Goal: Navigation & Orientation: Find specific page/section

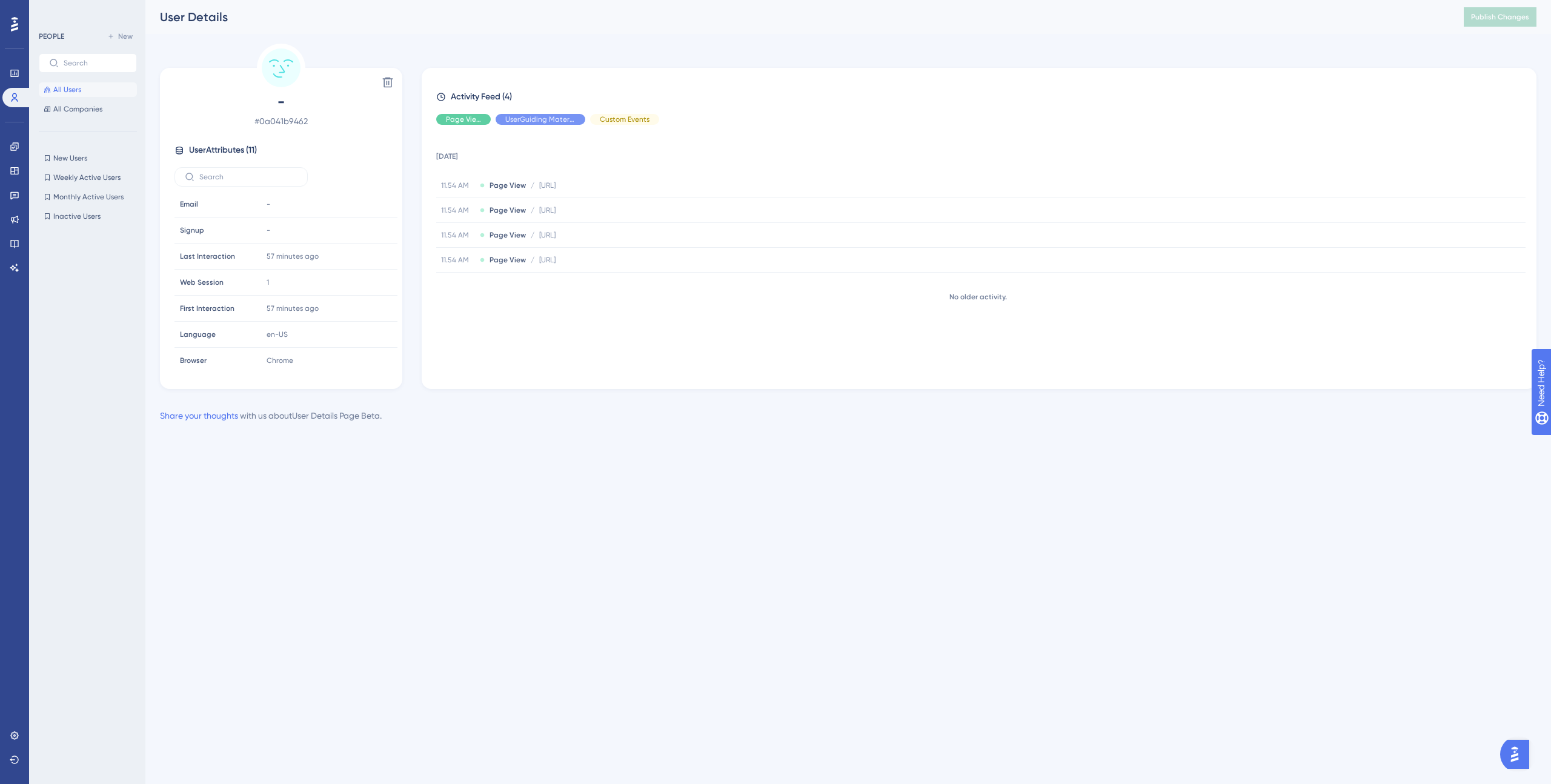
click at [71, 91] on span "All Users" at bounding box center [67, 90] width 28 height 10
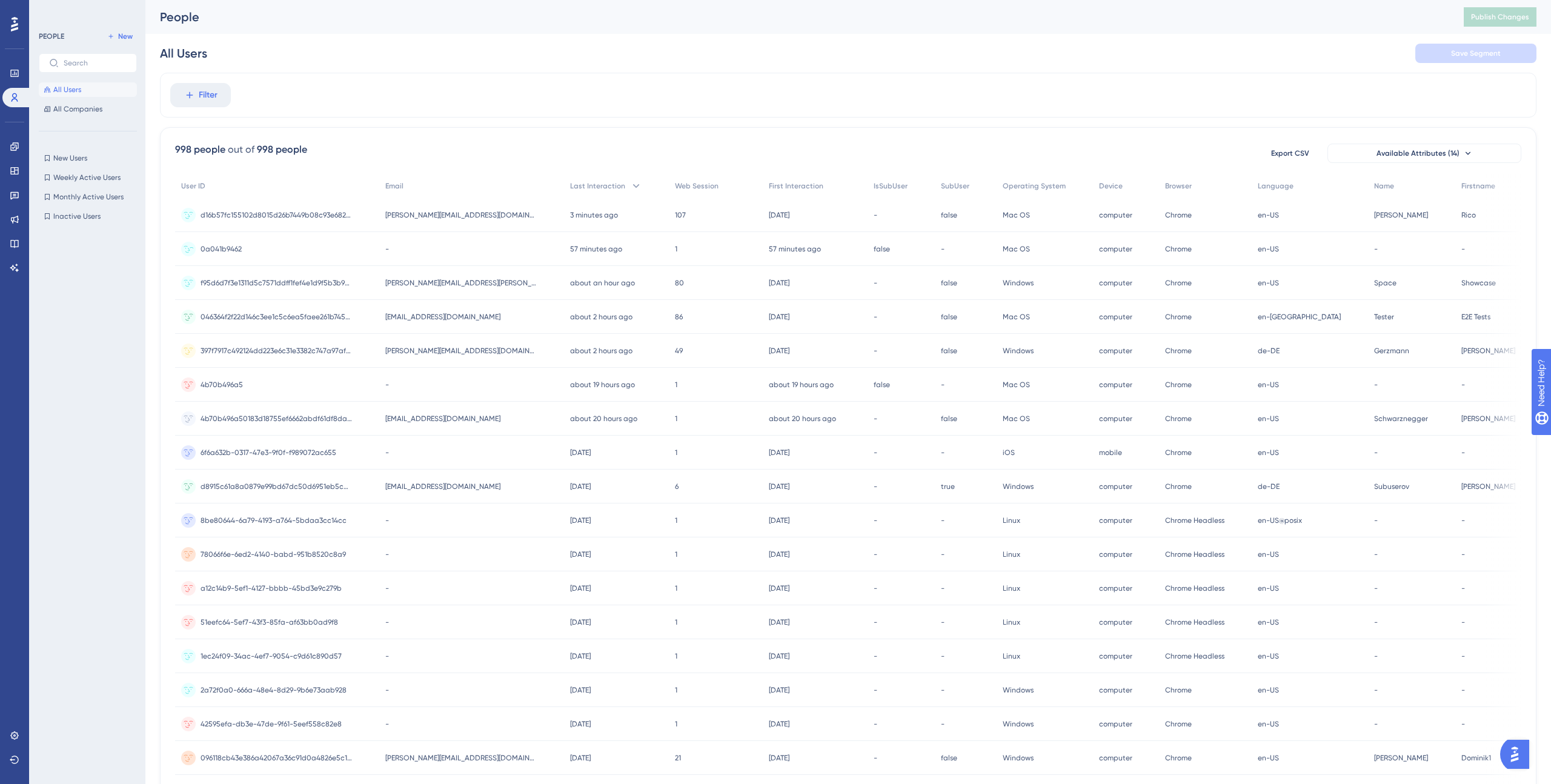
click at [409, 251] on div "-" at bounding box center [471, 249] width 185 height 34
click at [19, 735] on icon at bounding box center [14, 735] width 10 height 10
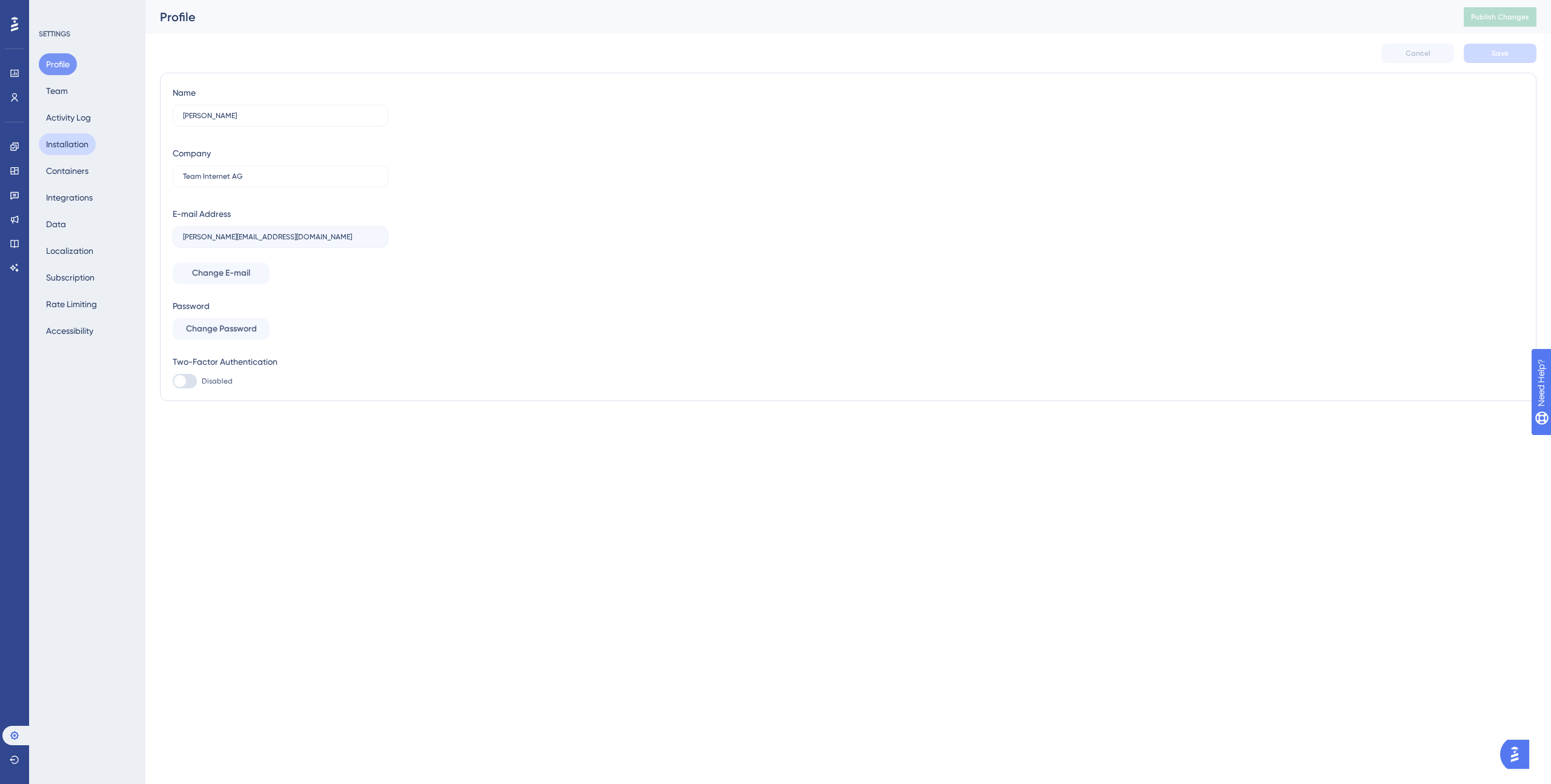
click at [72, 144] on button "Installation" at bounding box center [67, 144] width 57 height 22
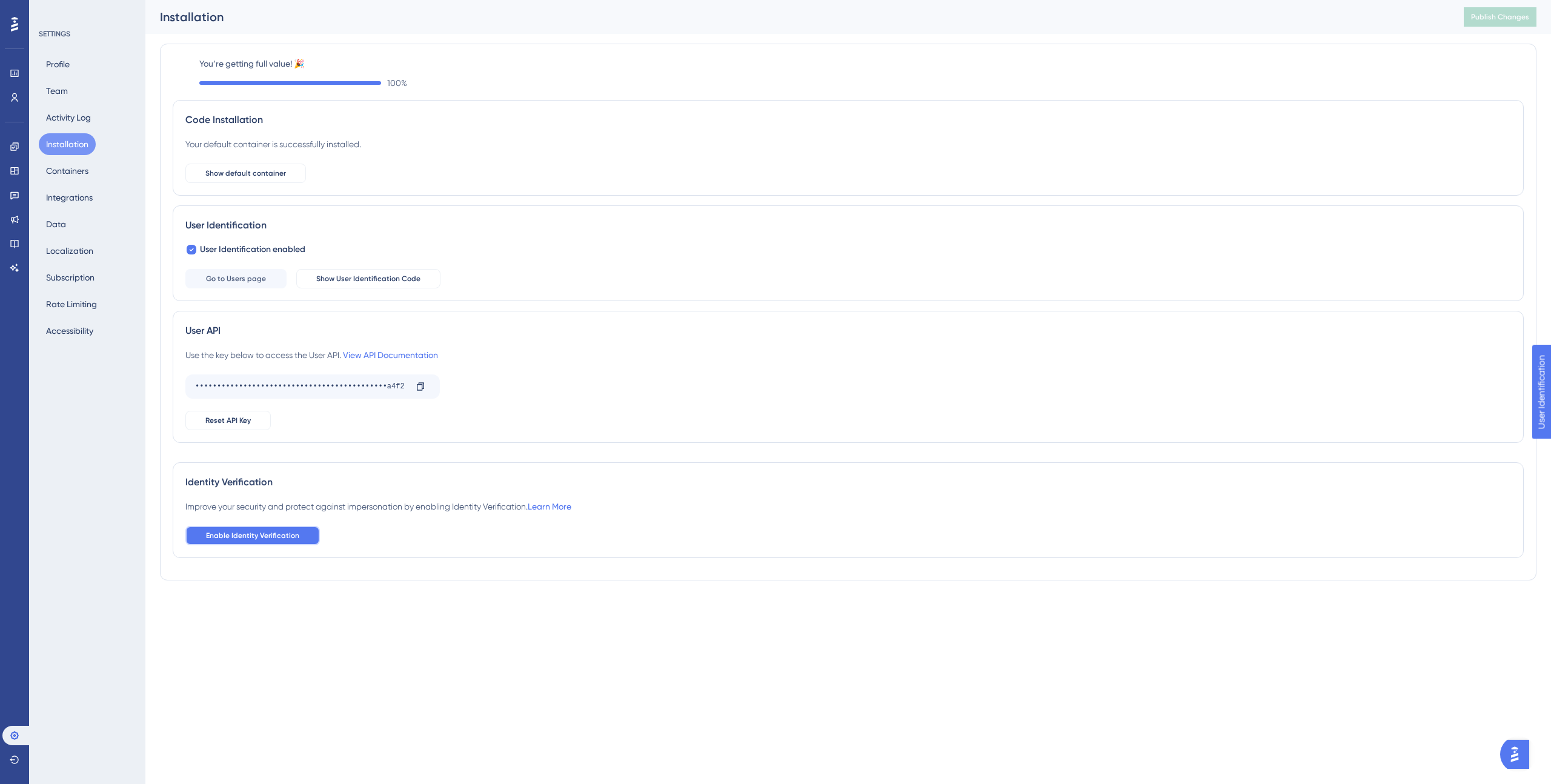
click at [279, 542] on button "Enable Identity Verification" at bounding box center [253, 535] width 134 height 19
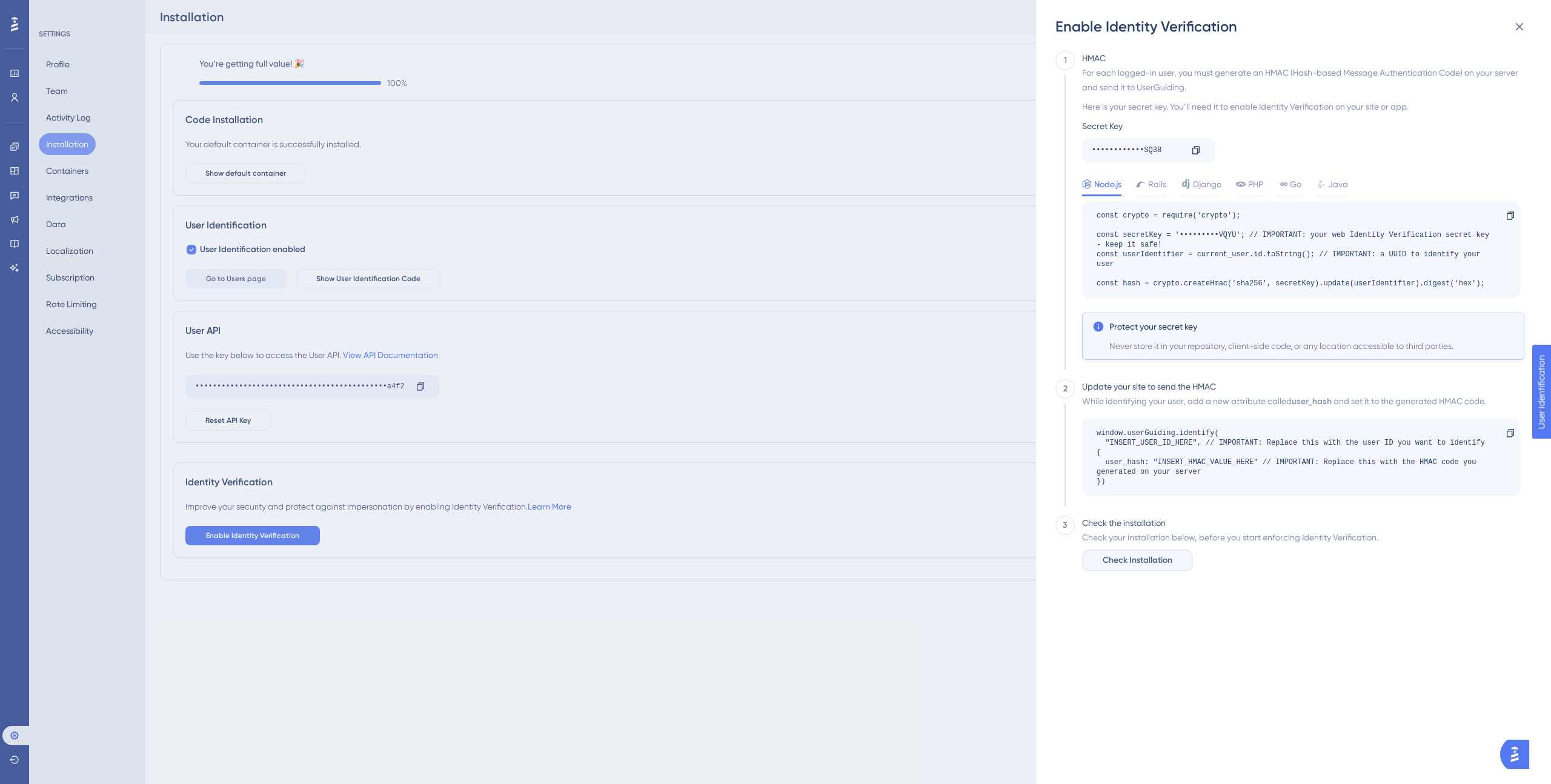
click at [1153, 563] on span "Check Installation" at bounding box center [1138, 560] width 70 height 14
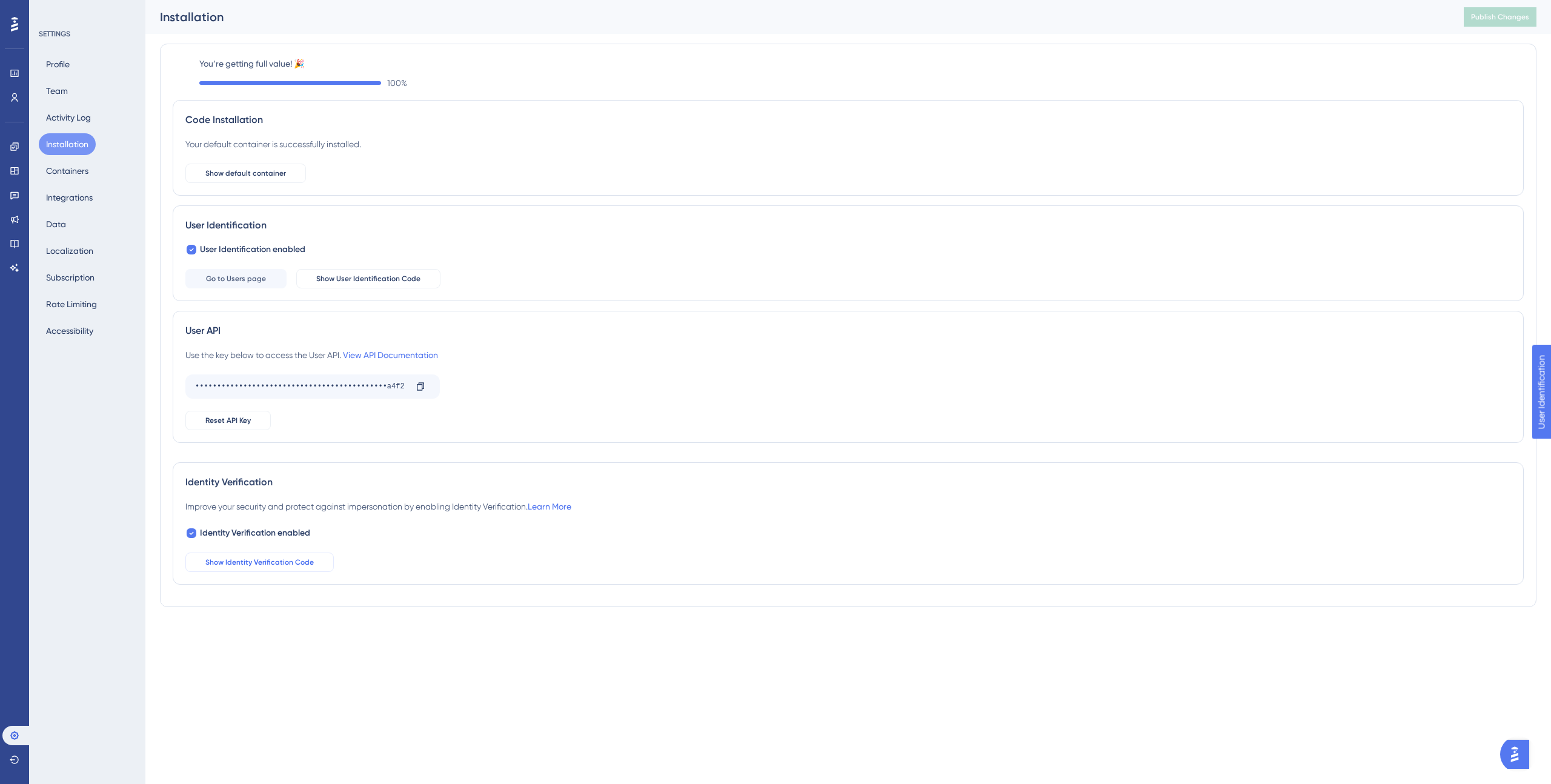
click at [276, 564] on span "Show Identity Verification Code" at bounding box center [259, 562] width 109 height 10
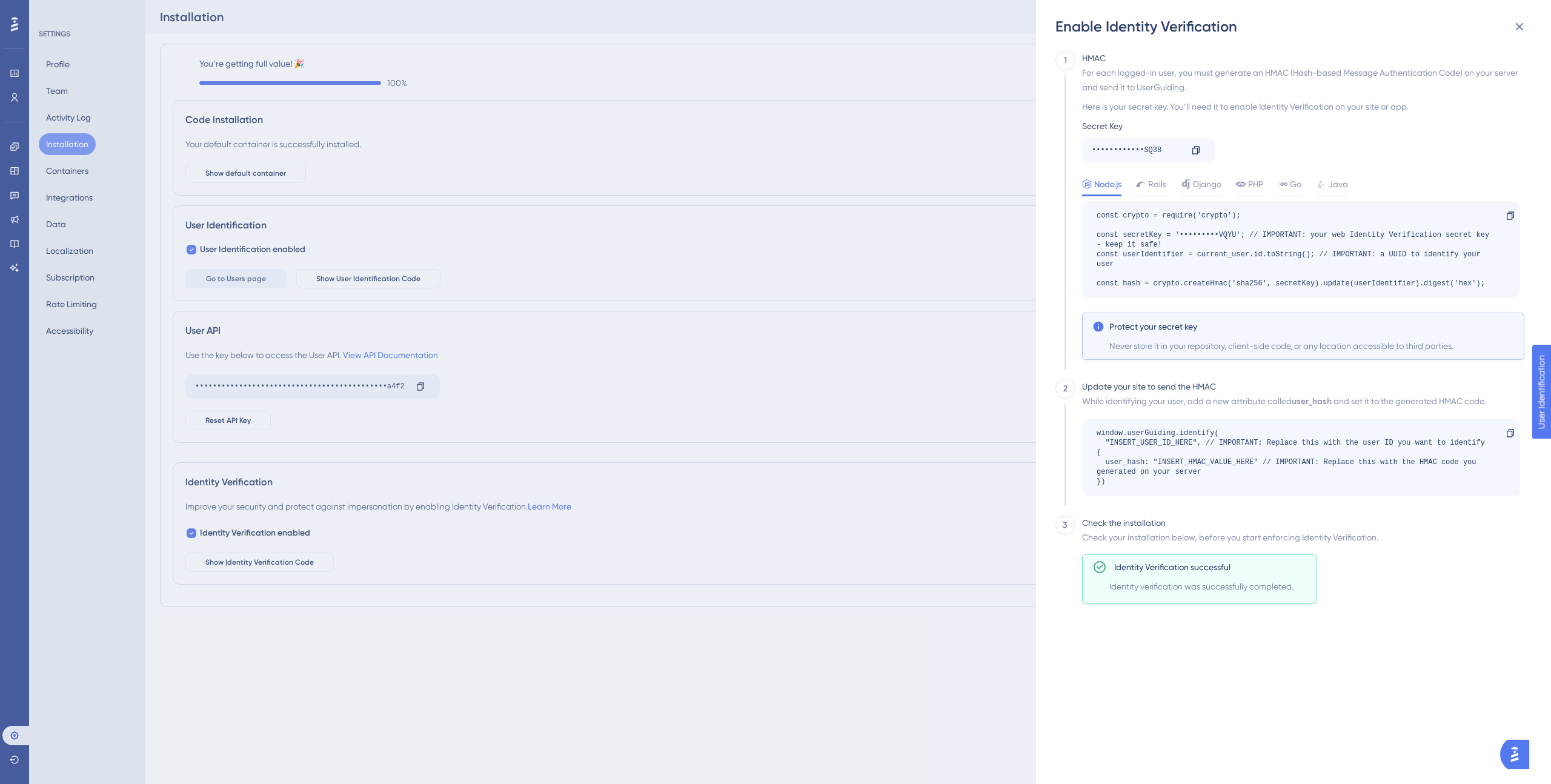
click at [400, 582] on div "Enable Identity Verification 1 HMAC For each logged-in user, you must generate …" at bounding box center [776, 392] width 1551 height 784
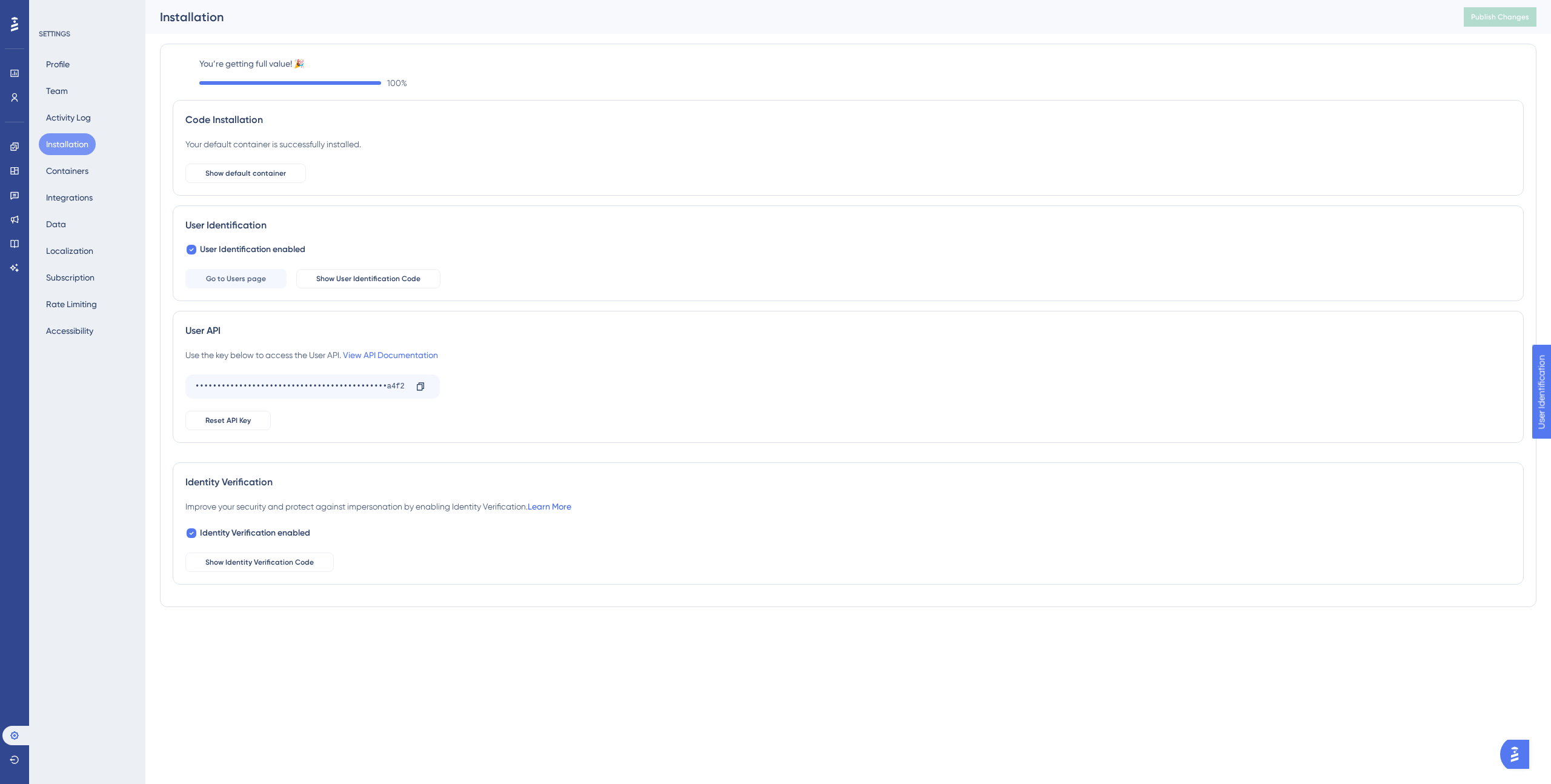
click at [555, 504] on link "Learn More" at bounding box center [550, 506] width 43 height 10
click at [79, 175] on button "Containers" at bounding box center [67, 170] width 57 height 22
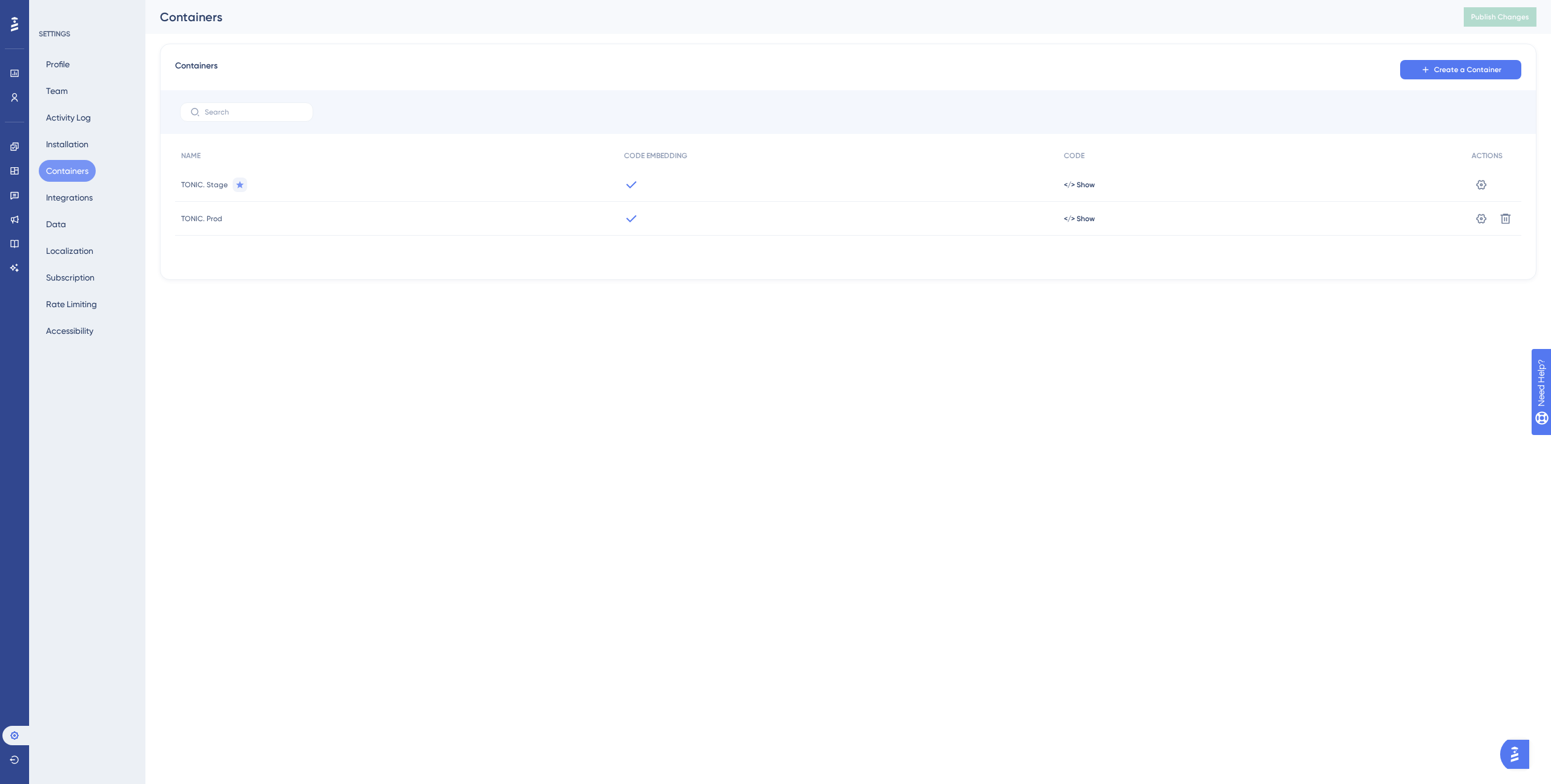
click at [1101, 184] on div "</> Show" at bounding box center [1261, 185] width 407 height 34
click at [1095, 184] on div "</> Show" at bounding box center [1261, 185] width 407 height 34
click at [1079, 184] on span "</> Show" at bounding box center [1079, 184] width 31 height 10
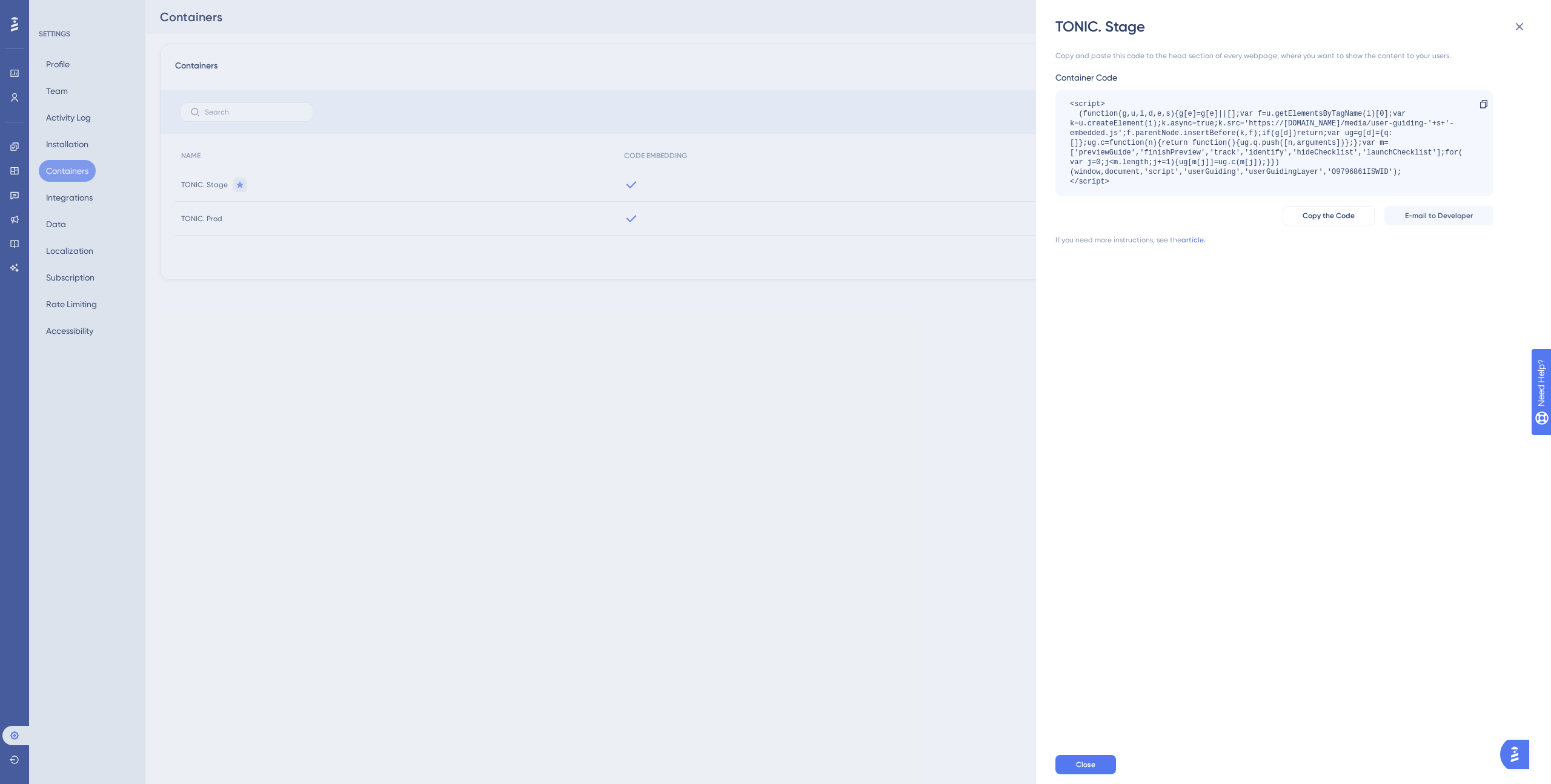
click at [942, 331] on div "TONIC. Stage Copy and paste this code to the head section of every webpage, whe…" at bounding box center [776, 392] width 1551 height 784
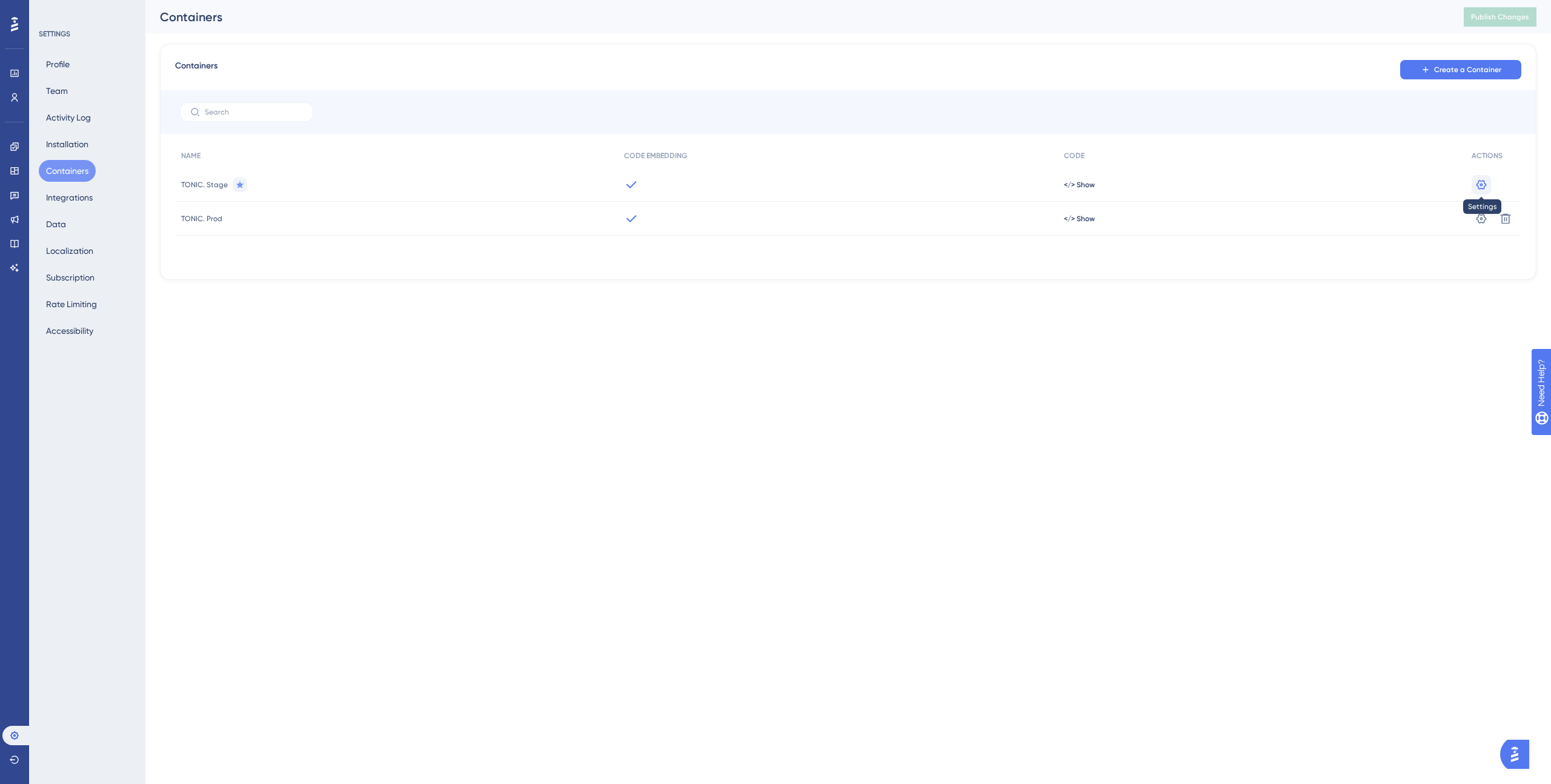
click at [1480, 187] on icon at bounding box center [1481, 185] width 12 height 12
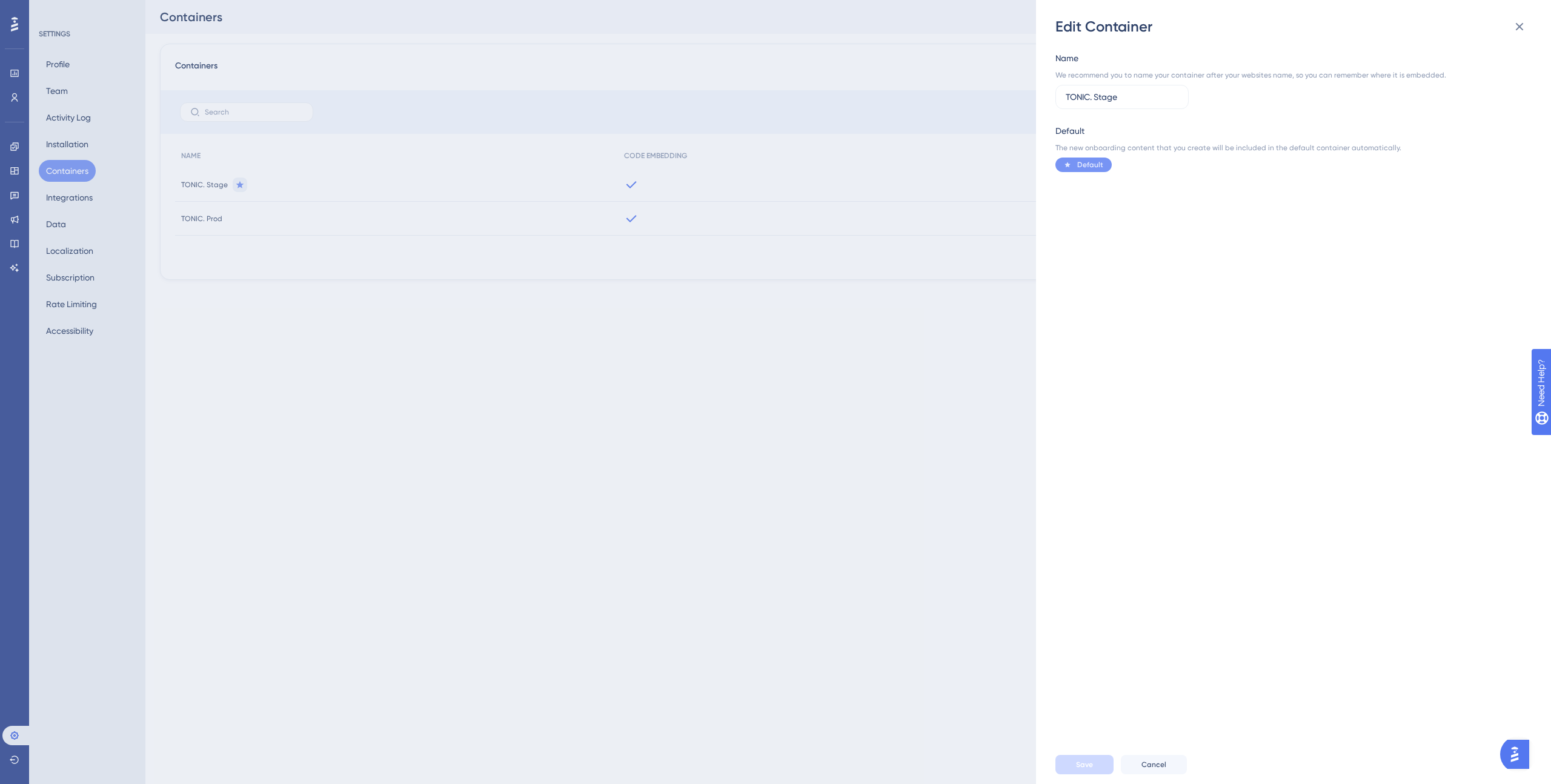
click at [782, 327] on div "Edit Container Name We recommend you to name your container after your websites…" at bounding box center [776, 392] width 1551 height 784
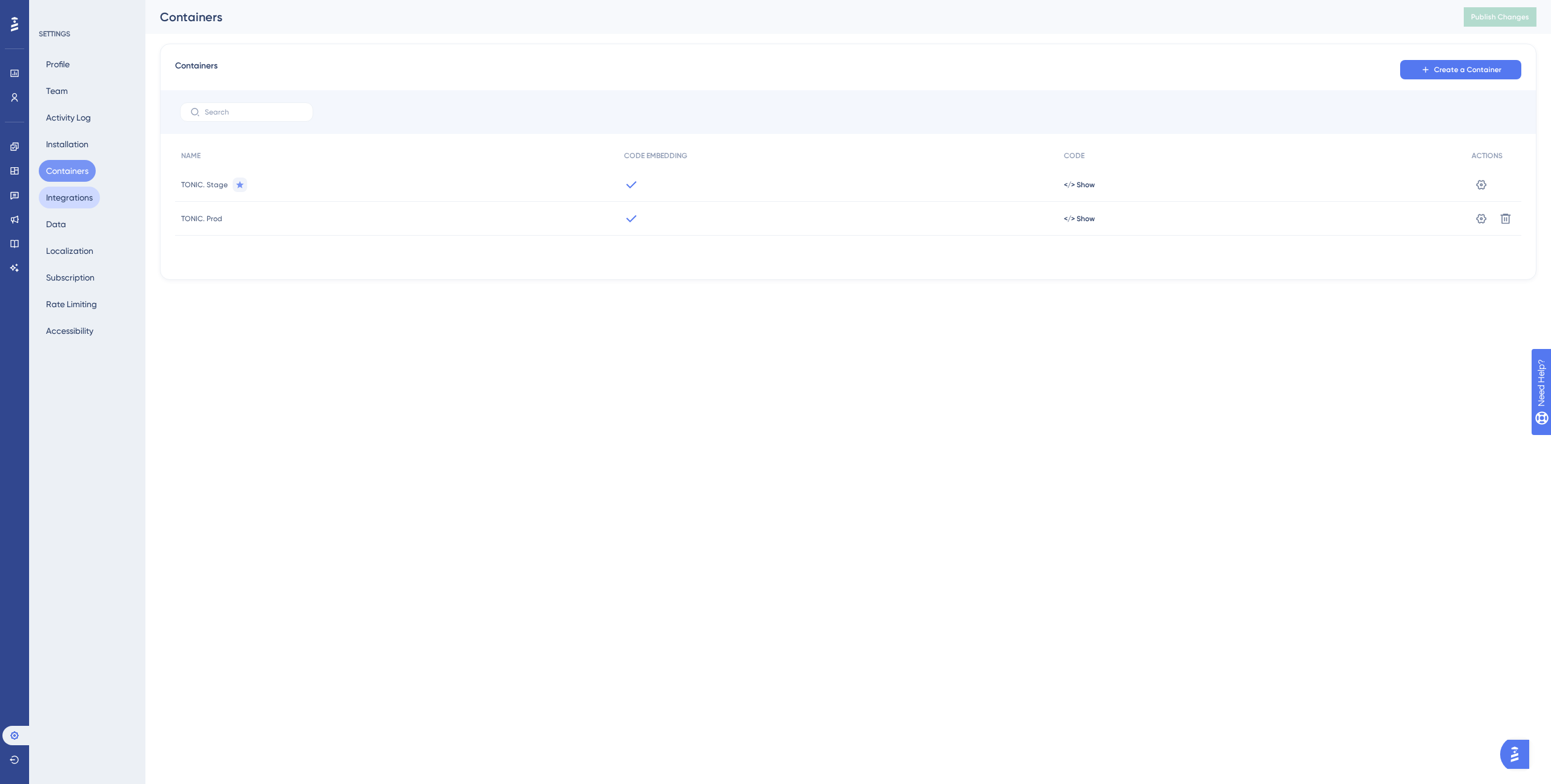
click at [75, 199] on button "Integrations" at bounding box center [69, 197] width 61 height 22
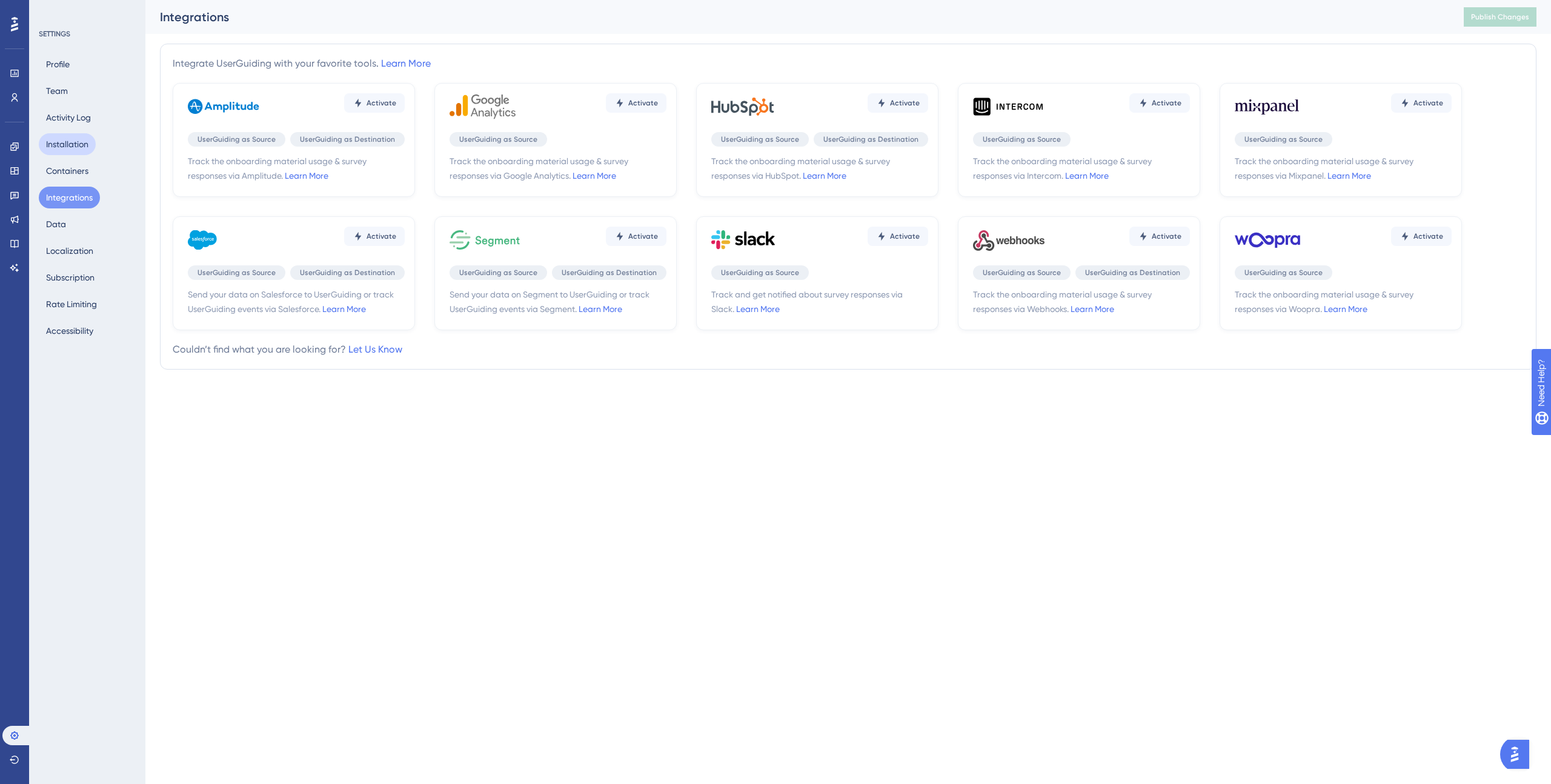
click at [76, 144] on button "Installation" at bounding box center [67, 144] width 57 height 22
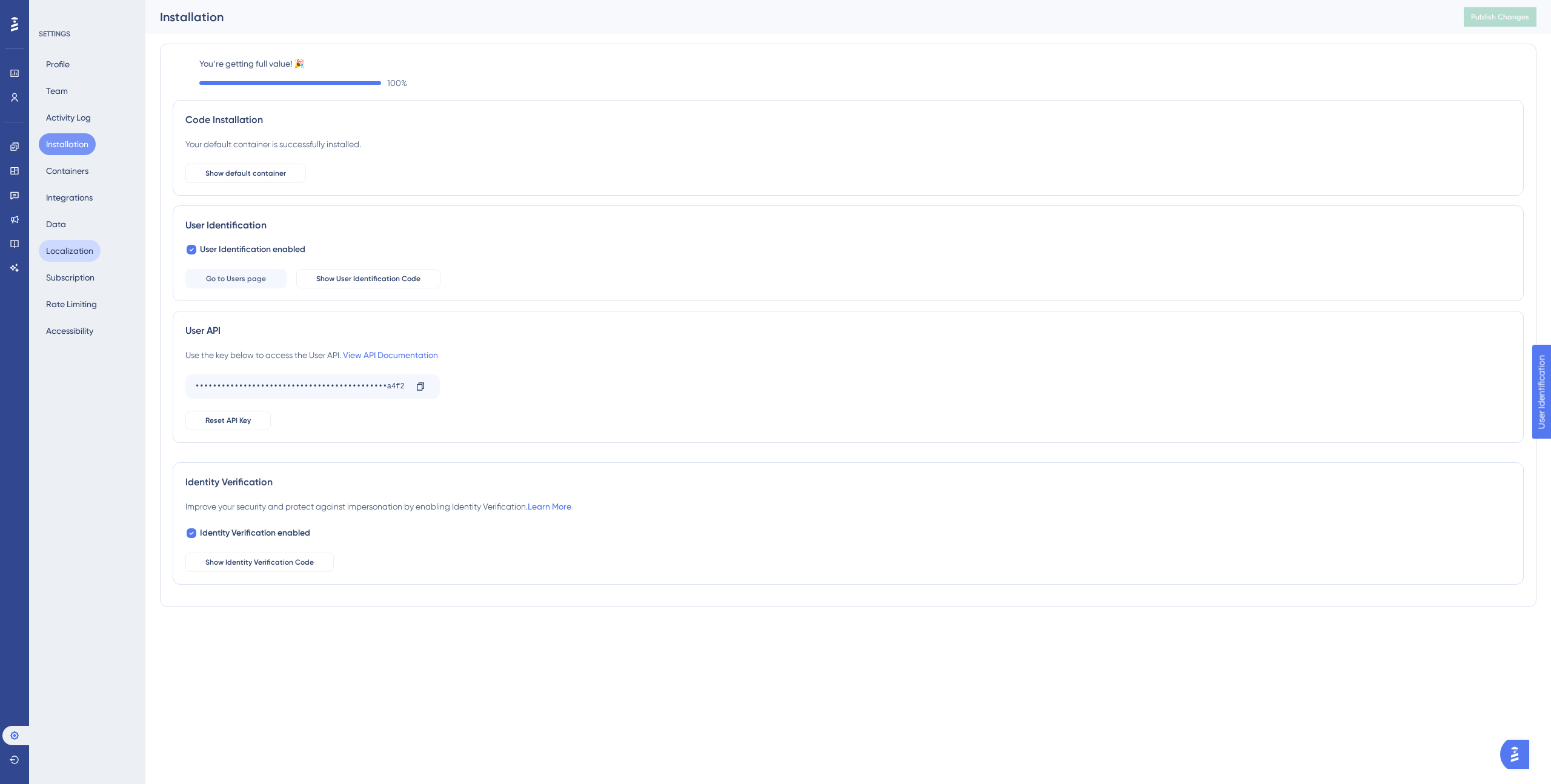
click at [70, 248] on button "Localization" at bounding box center [70, 251] width 62 height 22
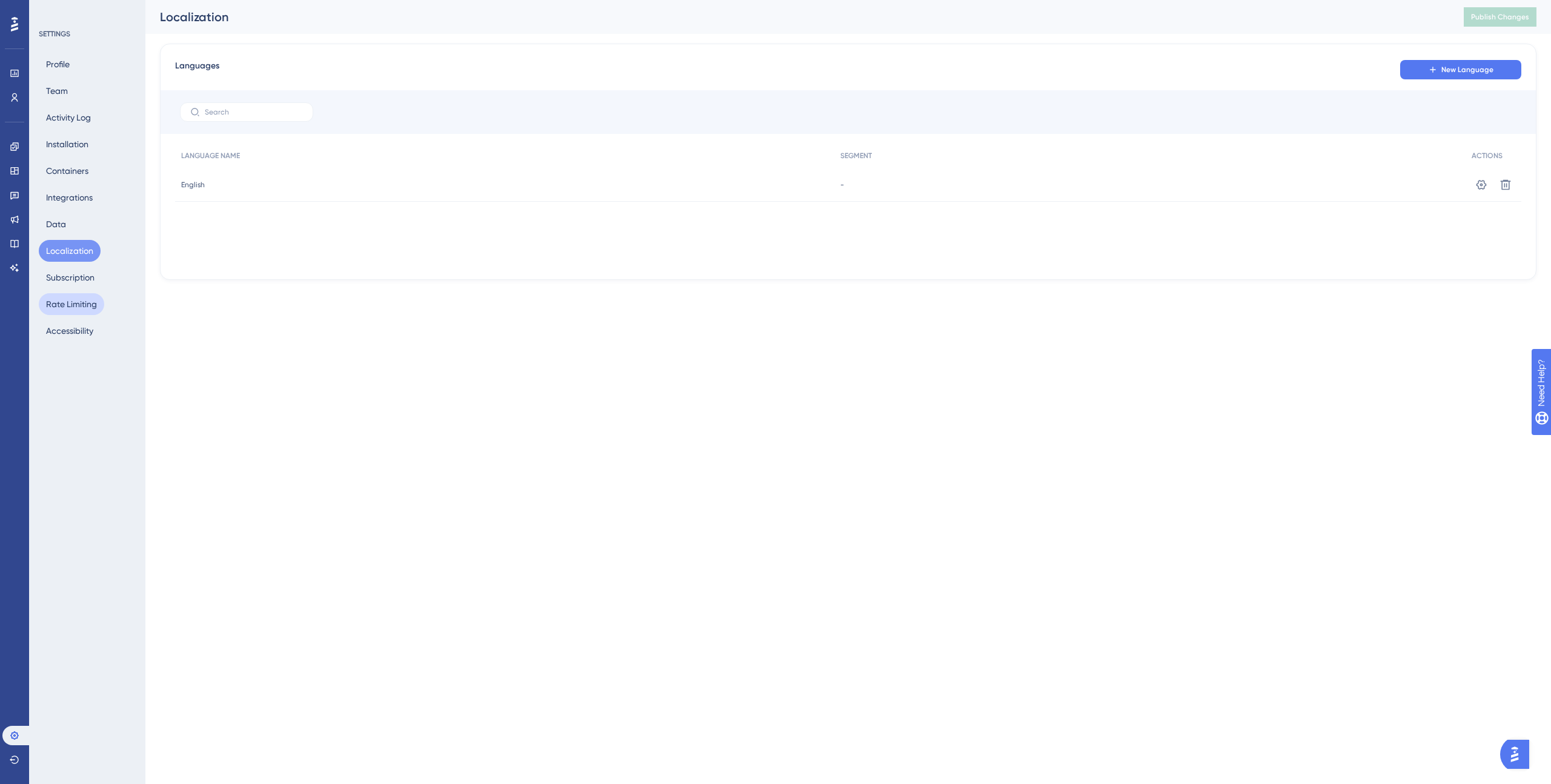
click at [64, 309] on button "Rate Limiting" at bounding box center [71, 304] width 65 height 22
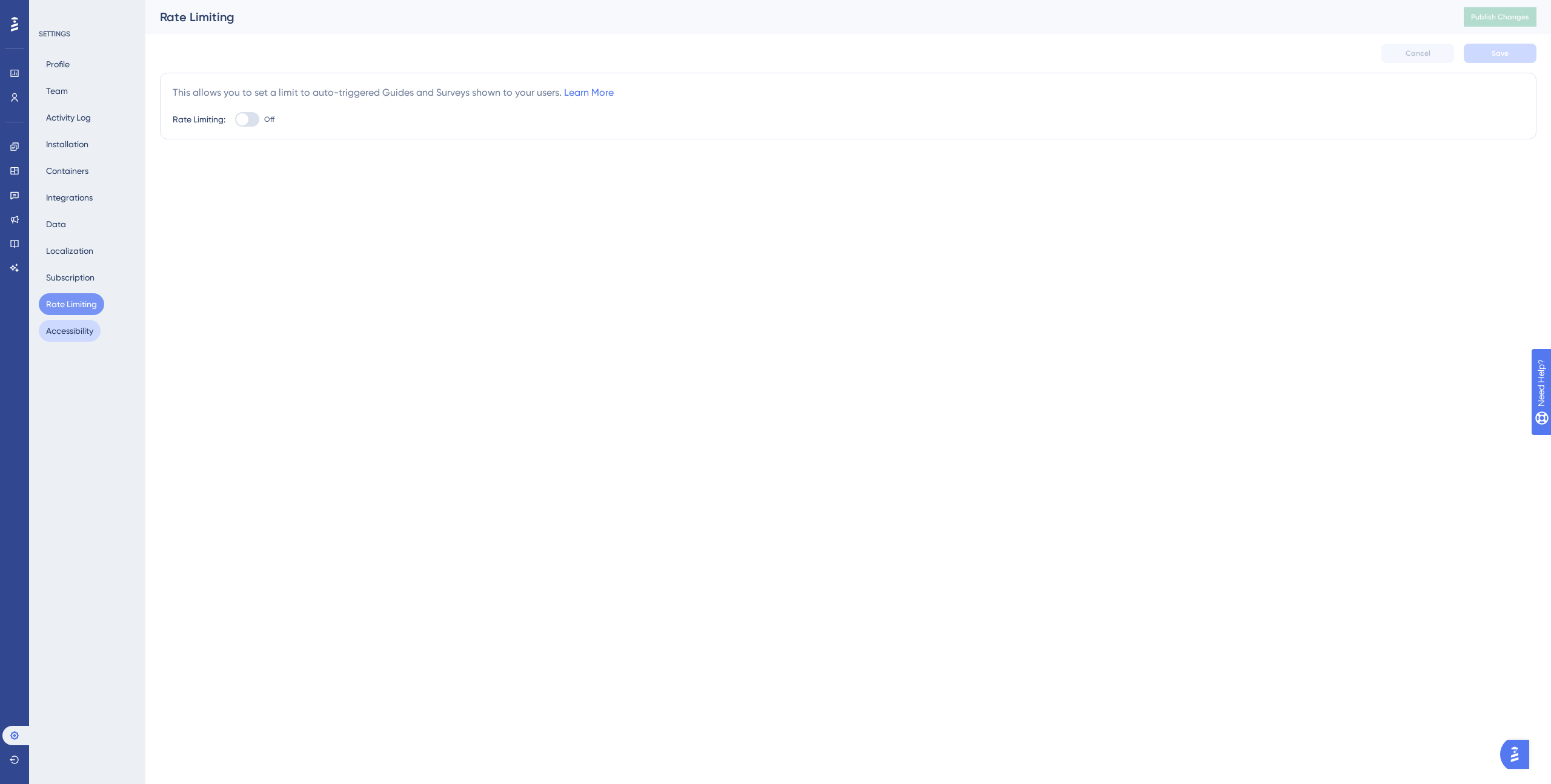
click at [65, 328] on button "Accessibility" at bounding box center [70, 330] width 62 height 22
click at [63, 223] on button "Data" at bounding box center [56, 224] width 34 height 22
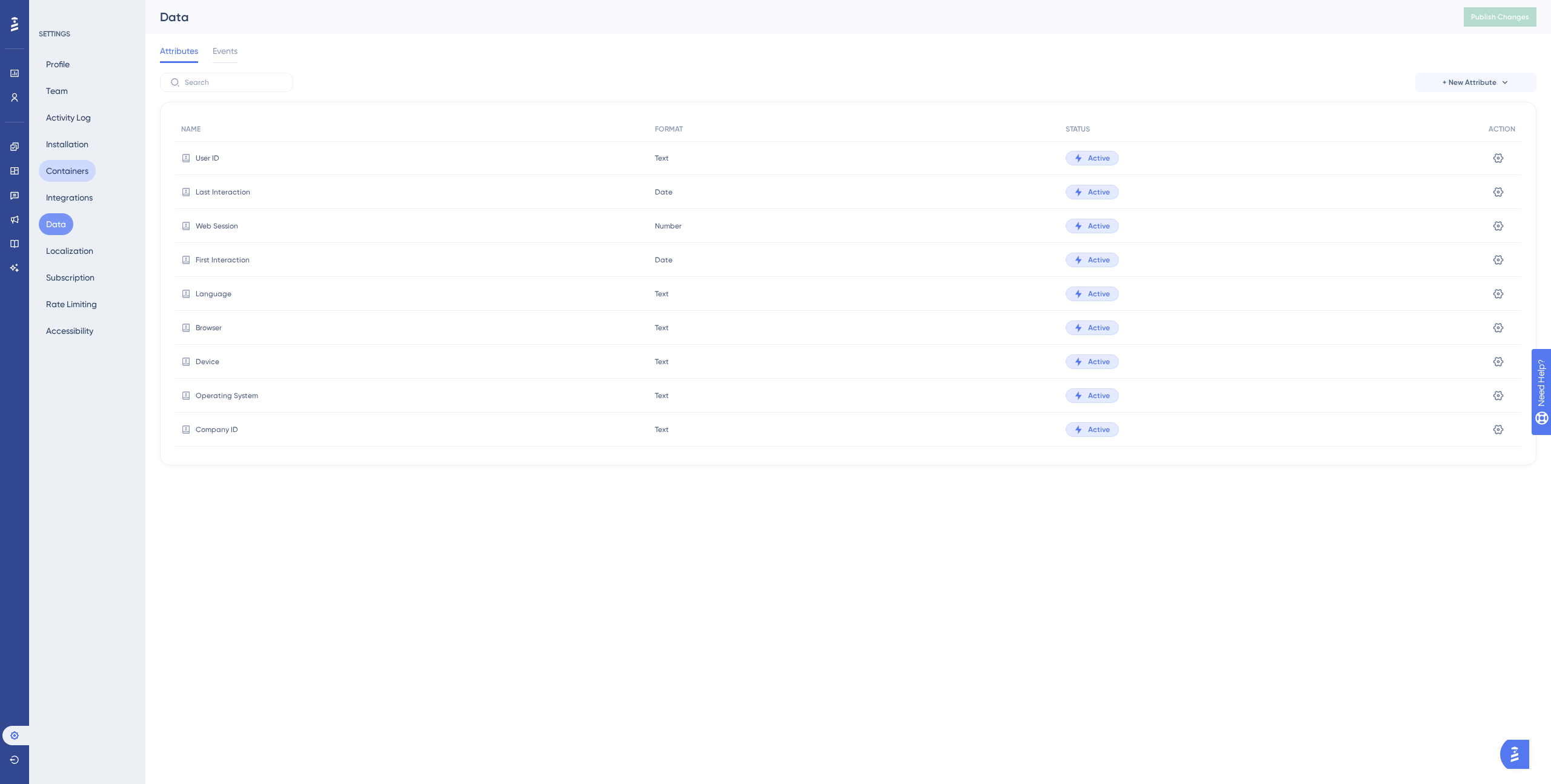
click at [66, 171] on button "Containers" at bounding box center [67, 170] width 57 height 22
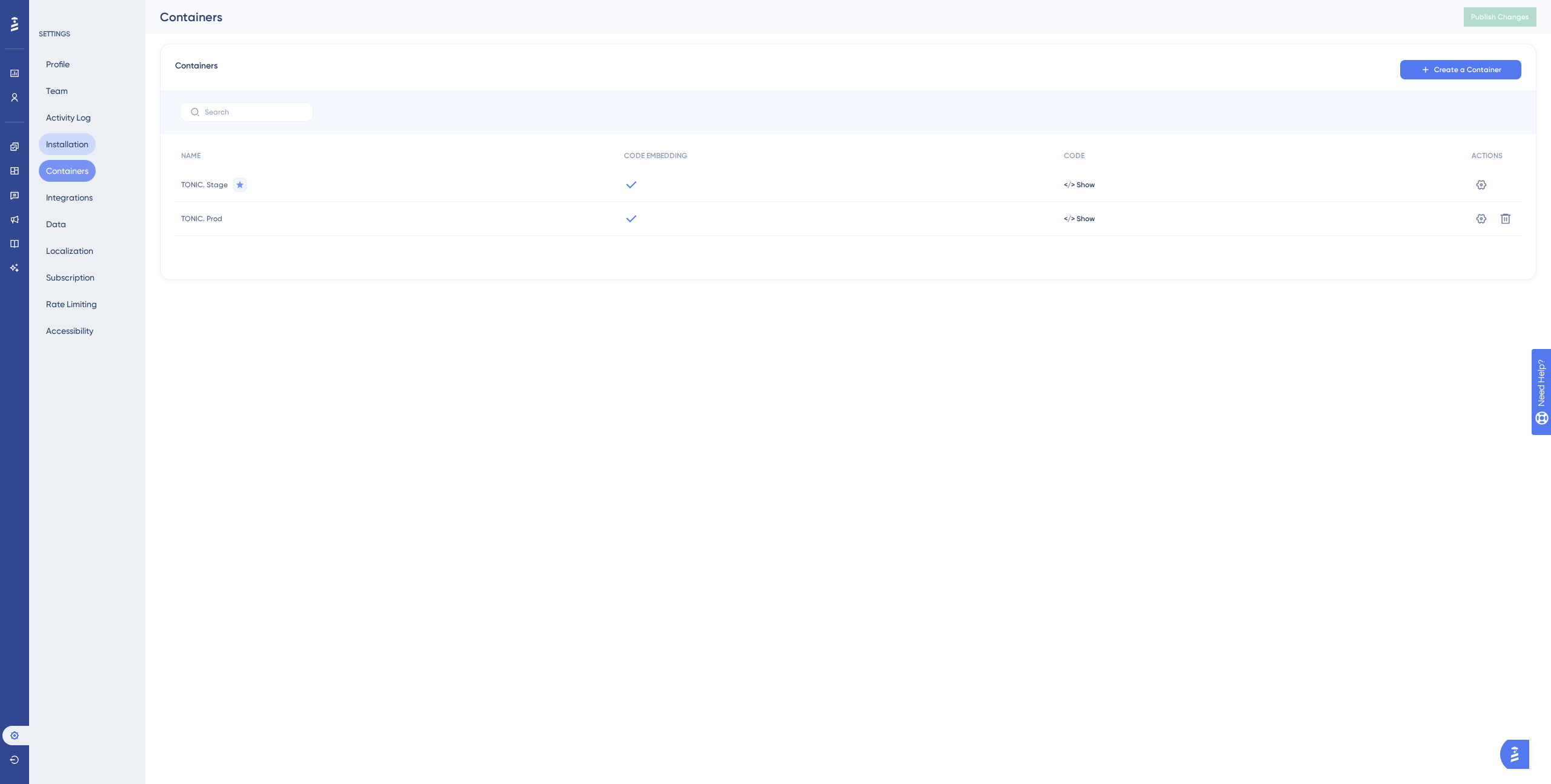
click at [66, 147] on button "Installation" at bounding box center [67, 144] width 57 height 22
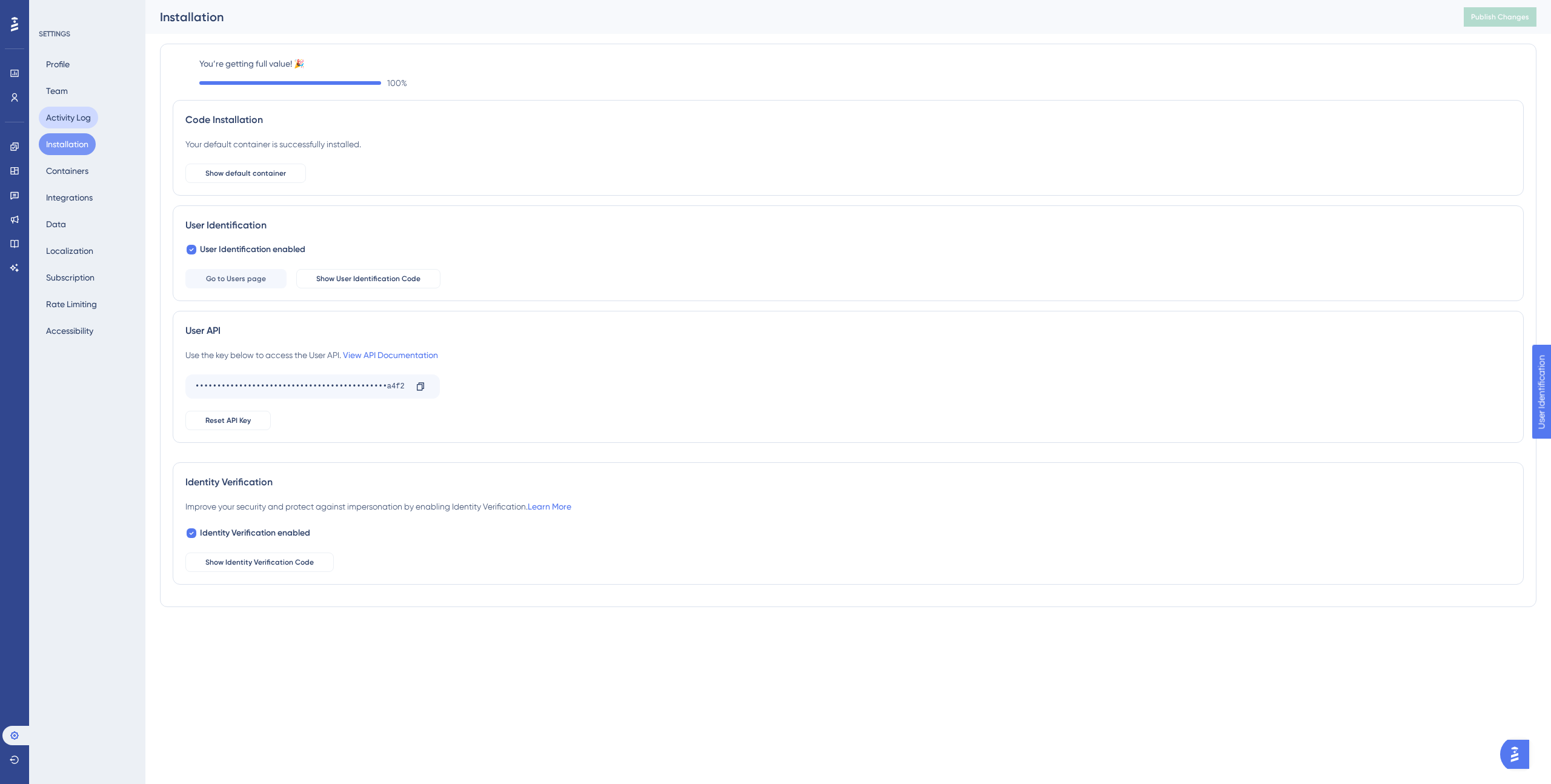
click at [63, 121] on button "Activity Log" at bounding box center [68, 117] width 59 height 22
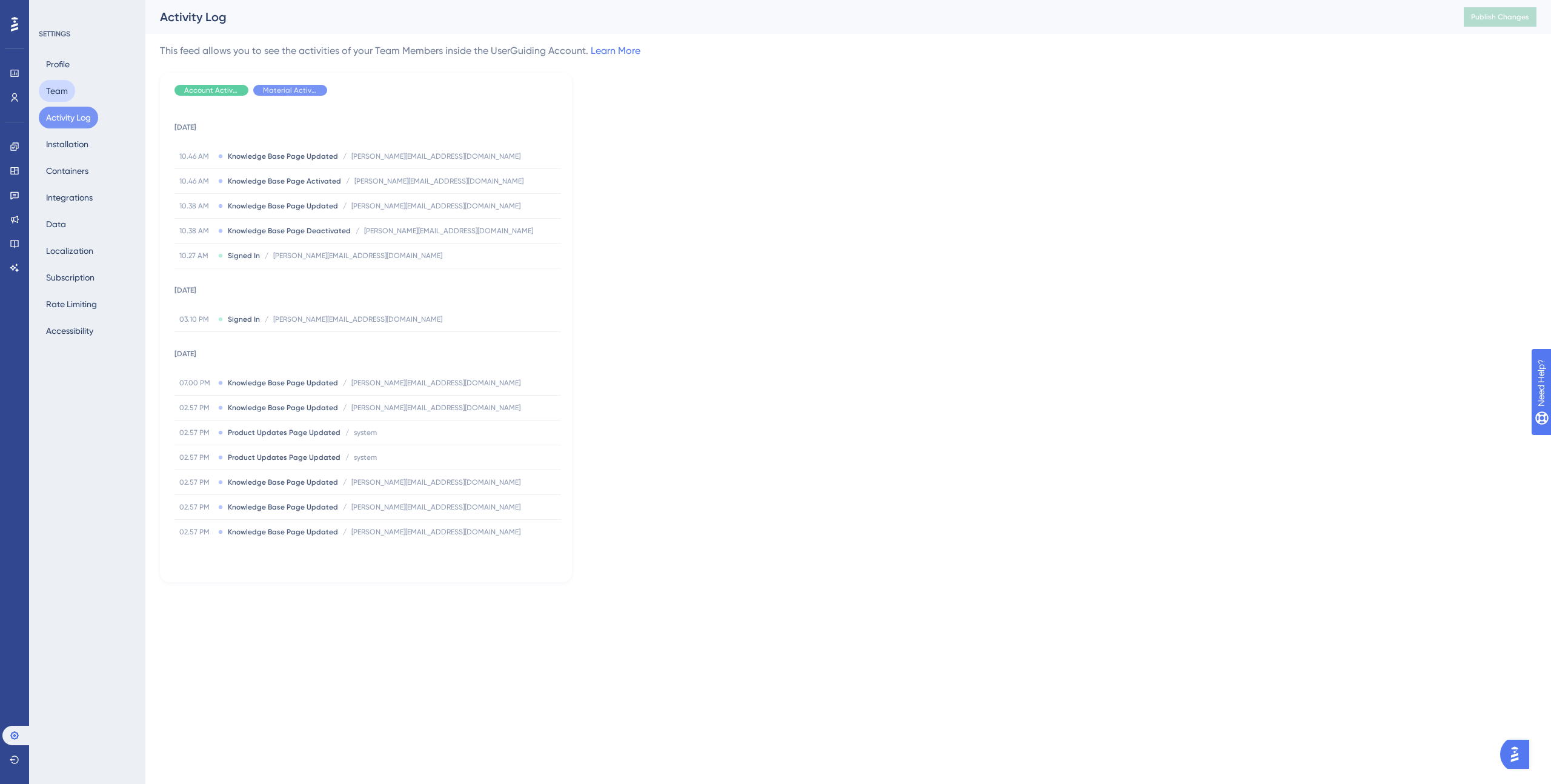
click at [55, 88] on button "Team" at bounding box center [57, 91] width 36 height 22
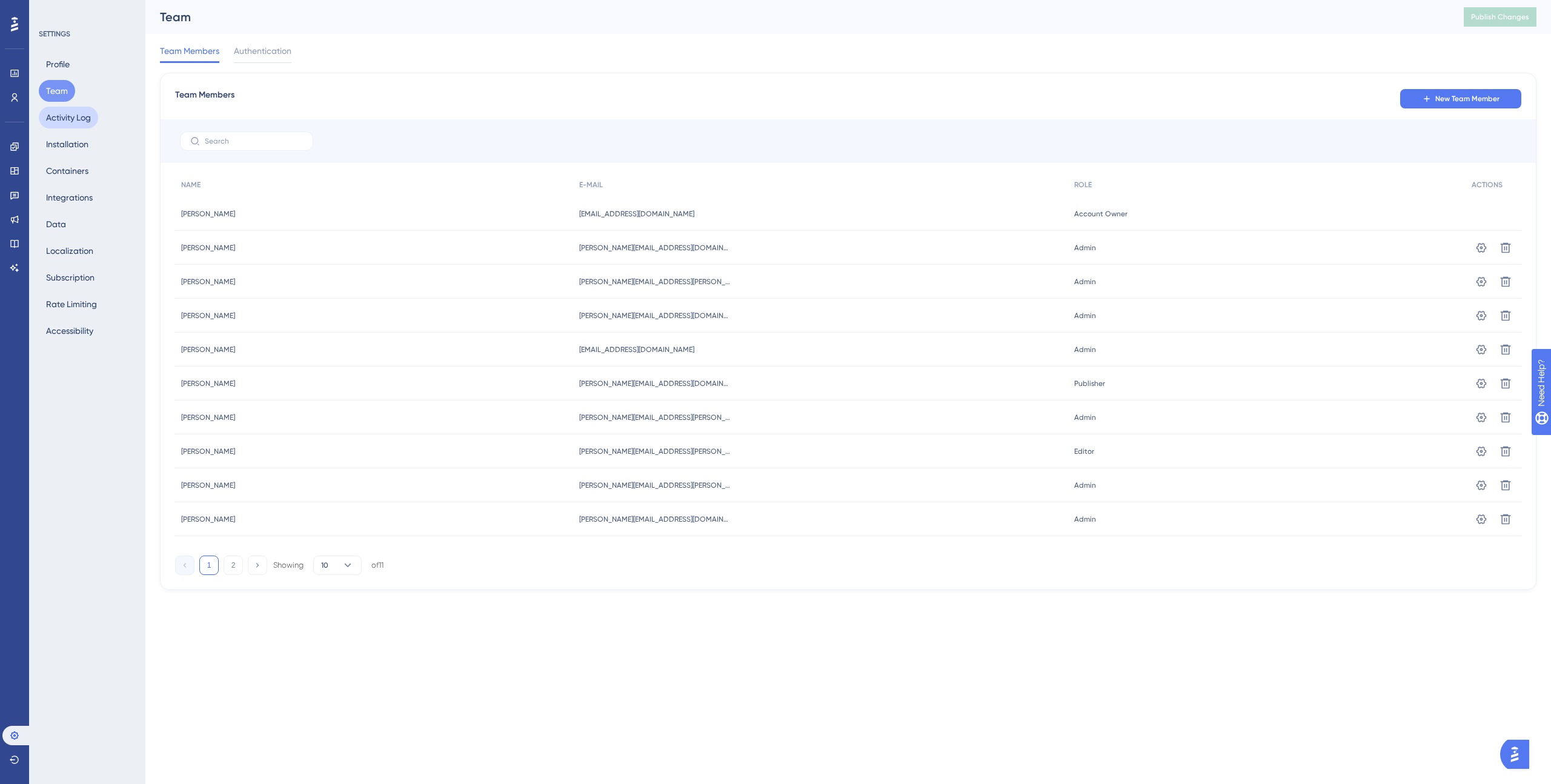
click at [66, 118] on button "Activity Log" at bounding box center [68, 117] width 59 height 22
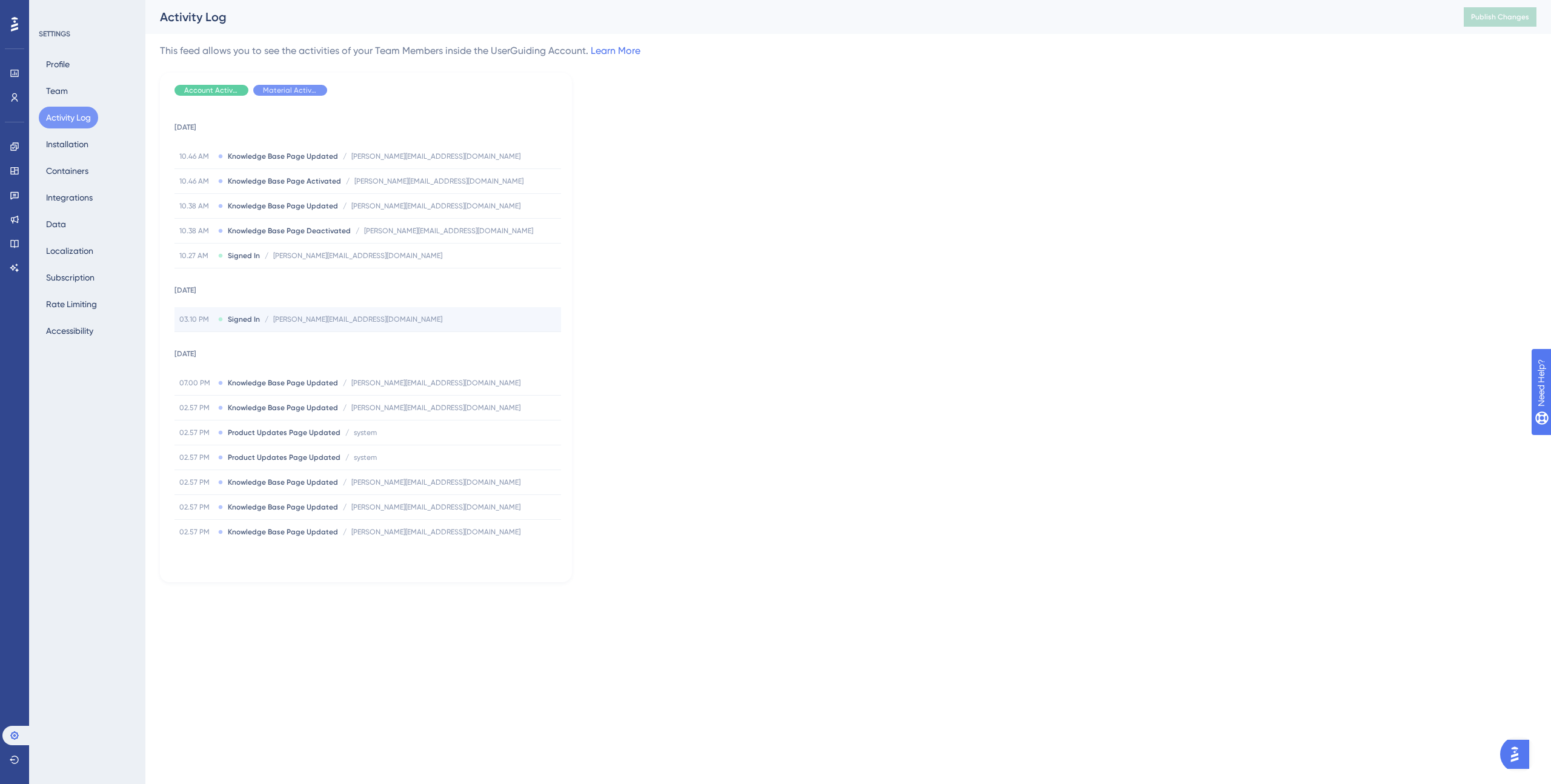
click at [333, 323] on span "enrico.jurke@teaminternet.com" at bounding box center [357, 319] width 169 height 10
click at [68, 149] on button "Installation" at bounding box center [67, 144] width 57 height 22
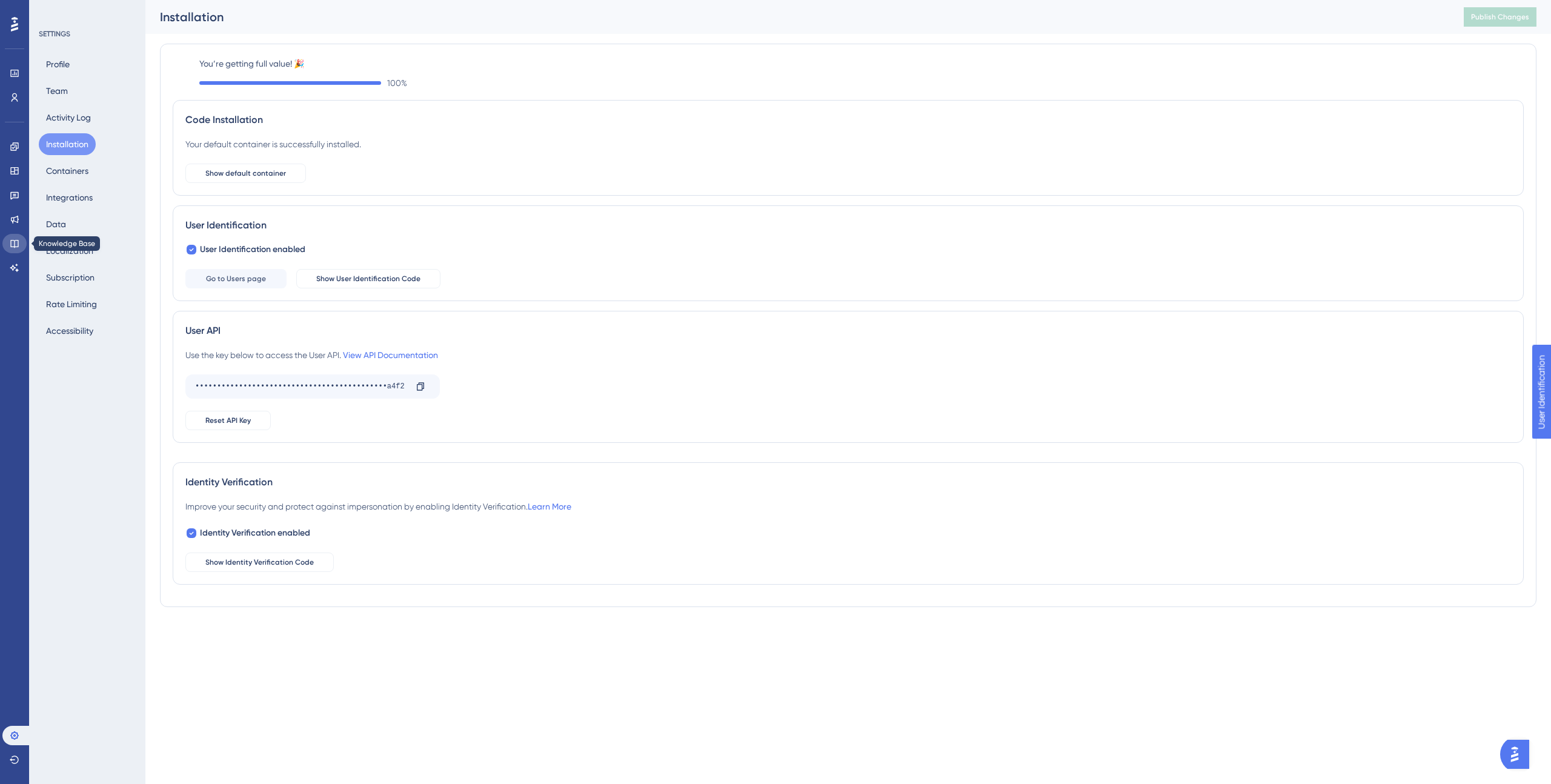
click at [13, 239] on icon at bounding box center [14, 244] width 10 height 10
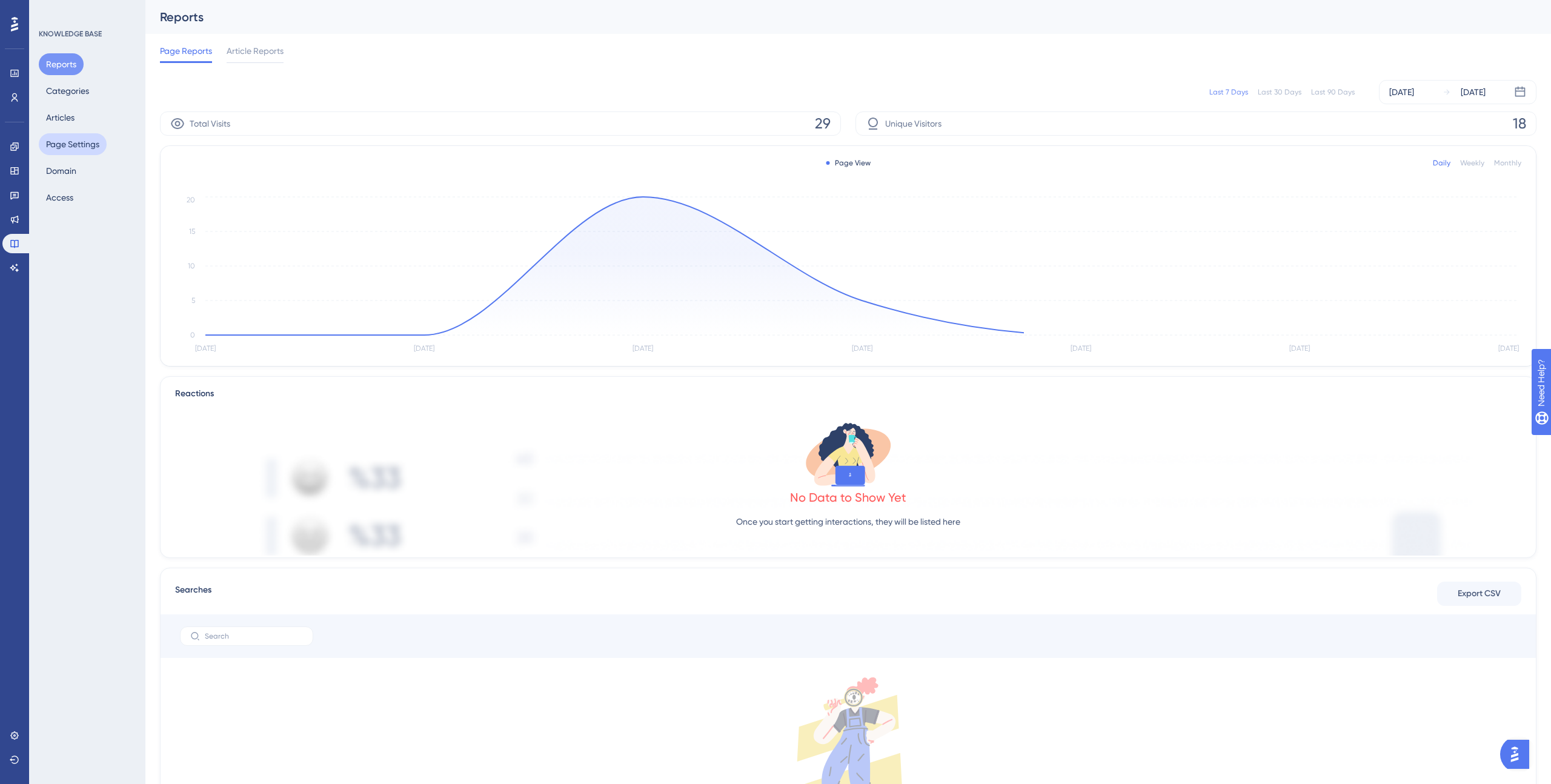
click at [76, 142] on button "Page Settings" at bounding box center [72, 144] width 68 height 22
